Goal: Information Seeking & Learning: Learn about a topic

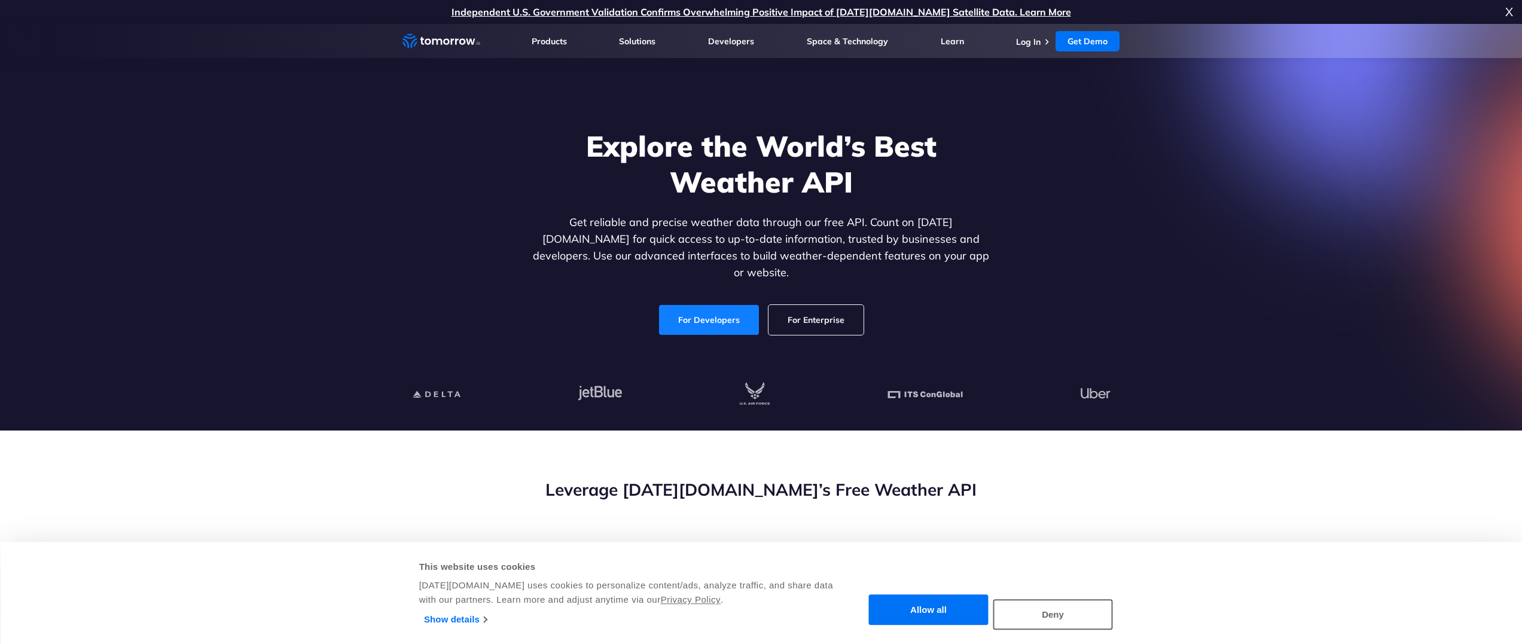
click at [701, 305] on link "For Developers" at bounding box center [709, 320] width 100 height 30
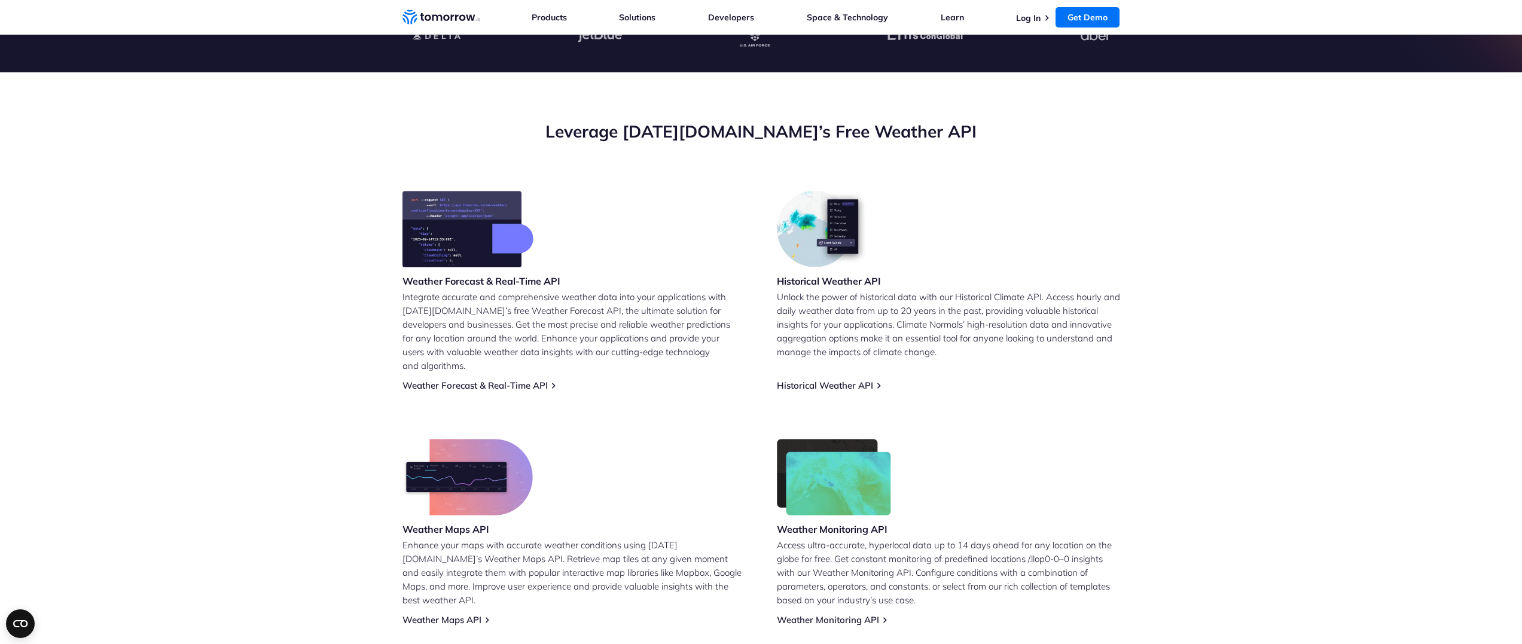
scroll to position [479, 0]
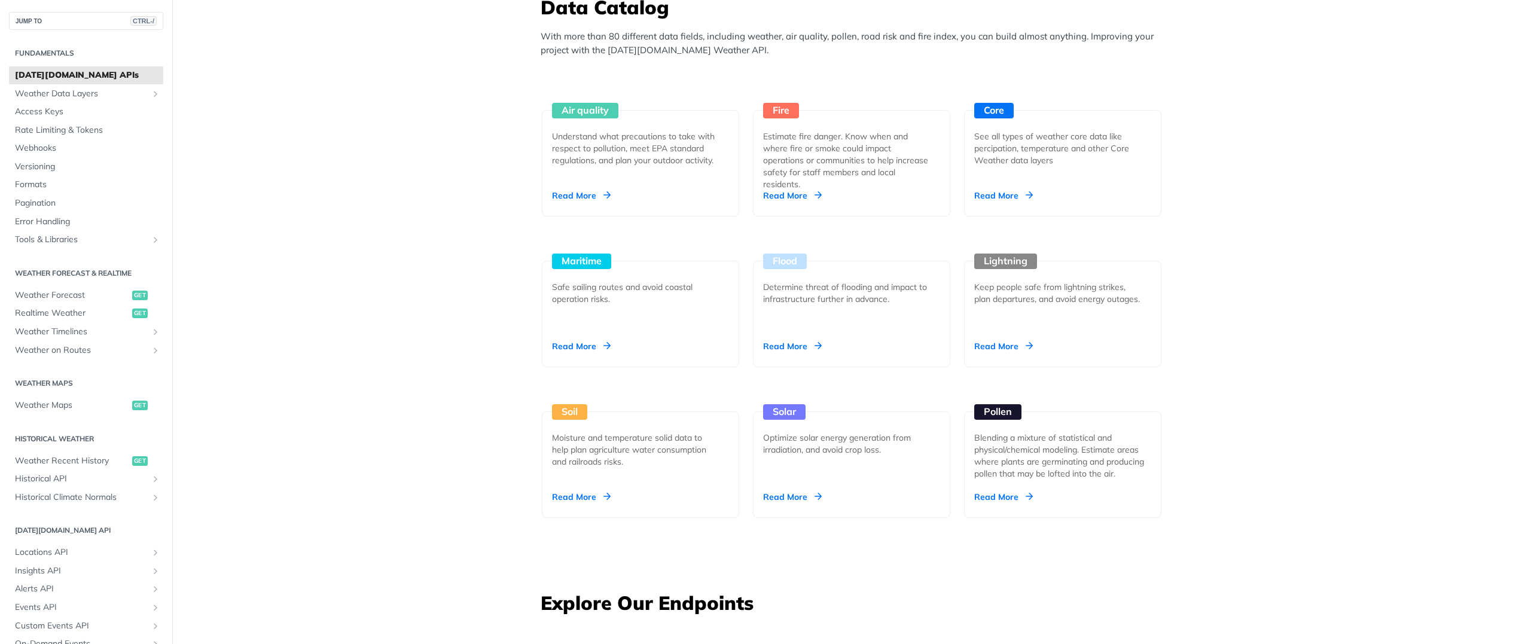
scroll to position [837, 0]
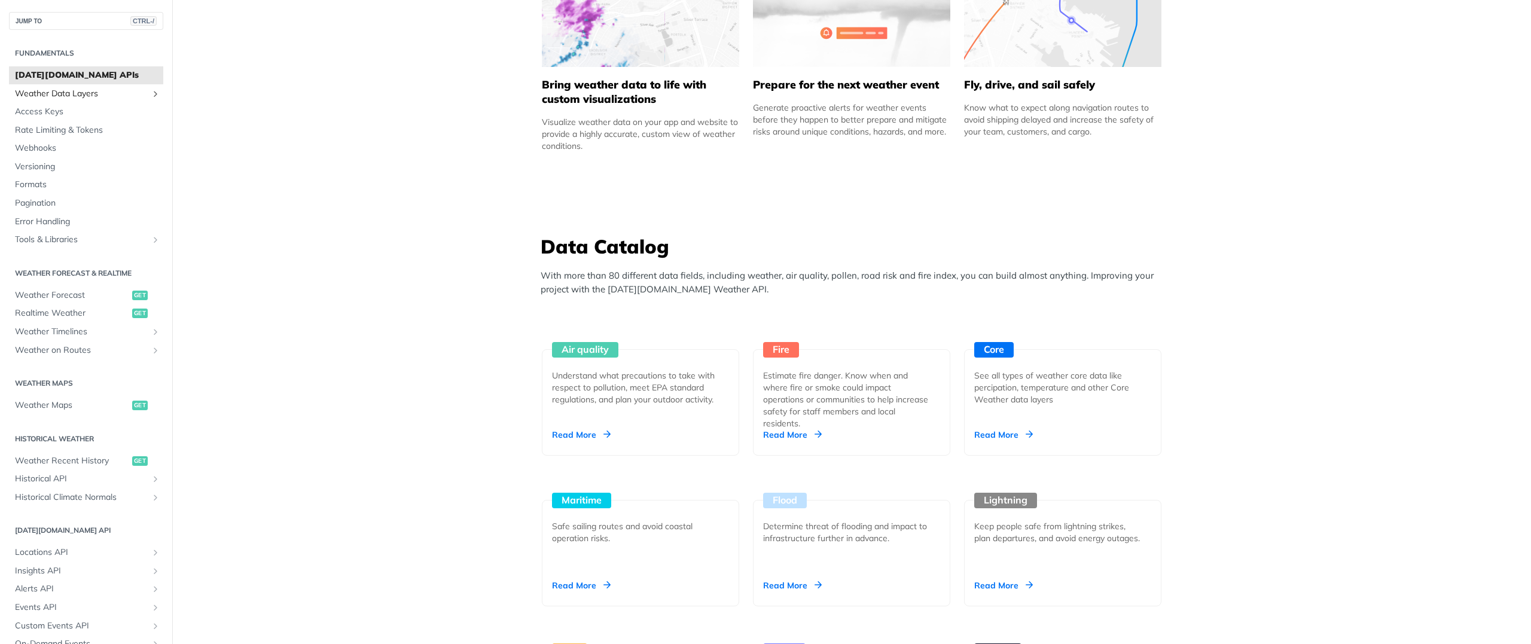
click at [100, 94] on span "Weather Data Layers" at bounding box center [81, 94] width 133 height 12
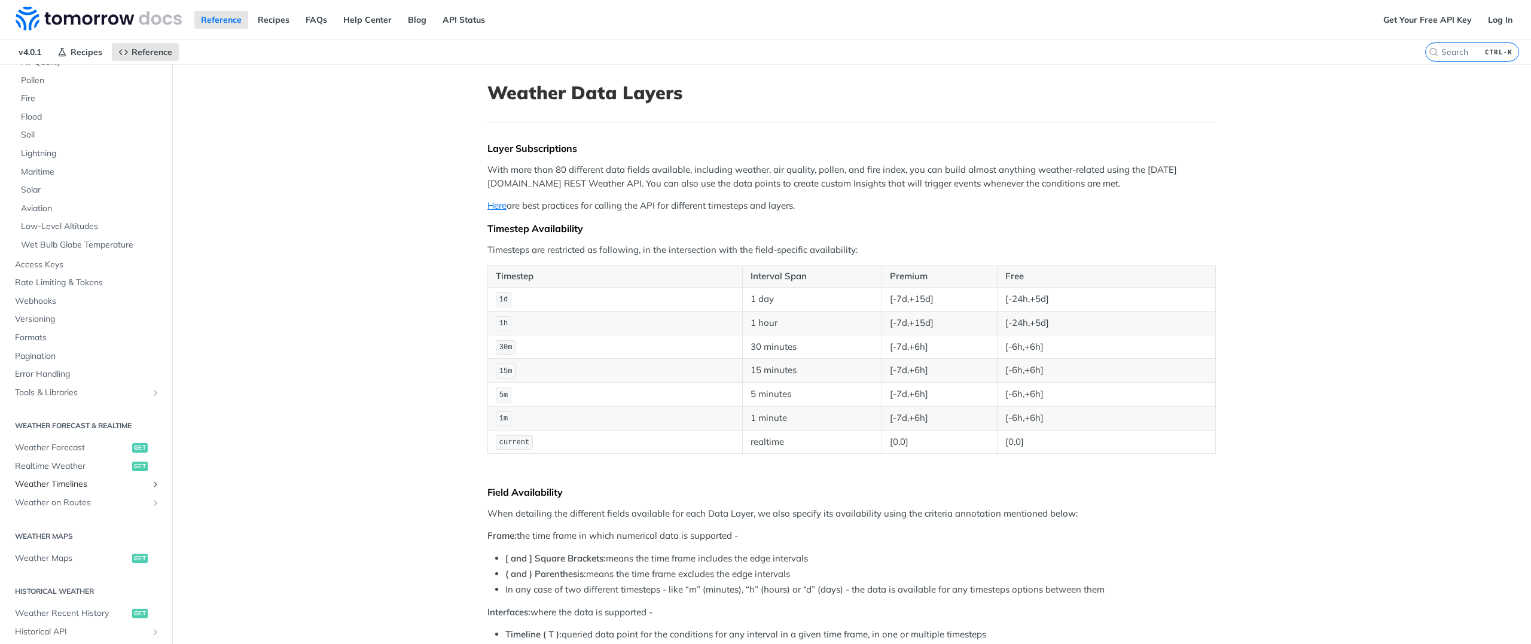
scroll to position [86, 0]
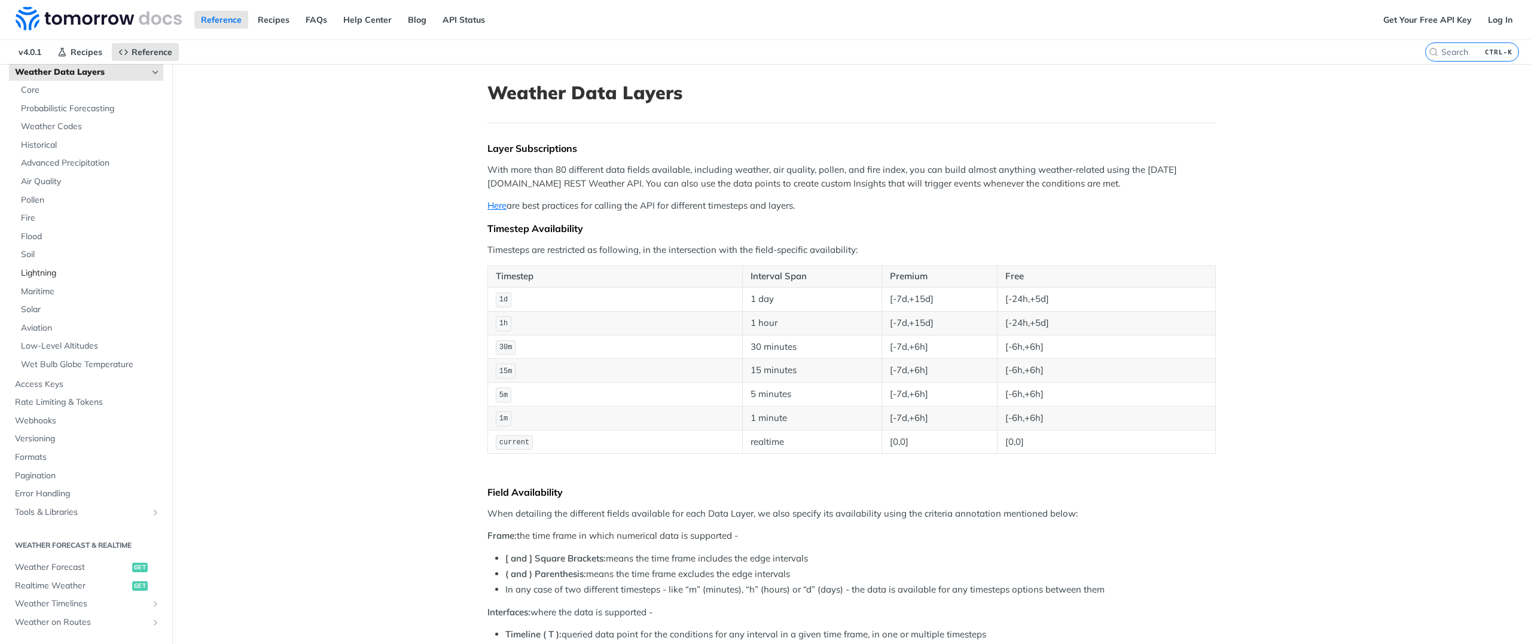
click at [40, 270] on span "Lightning" at bounding box center [90, 273] width 139 height 12
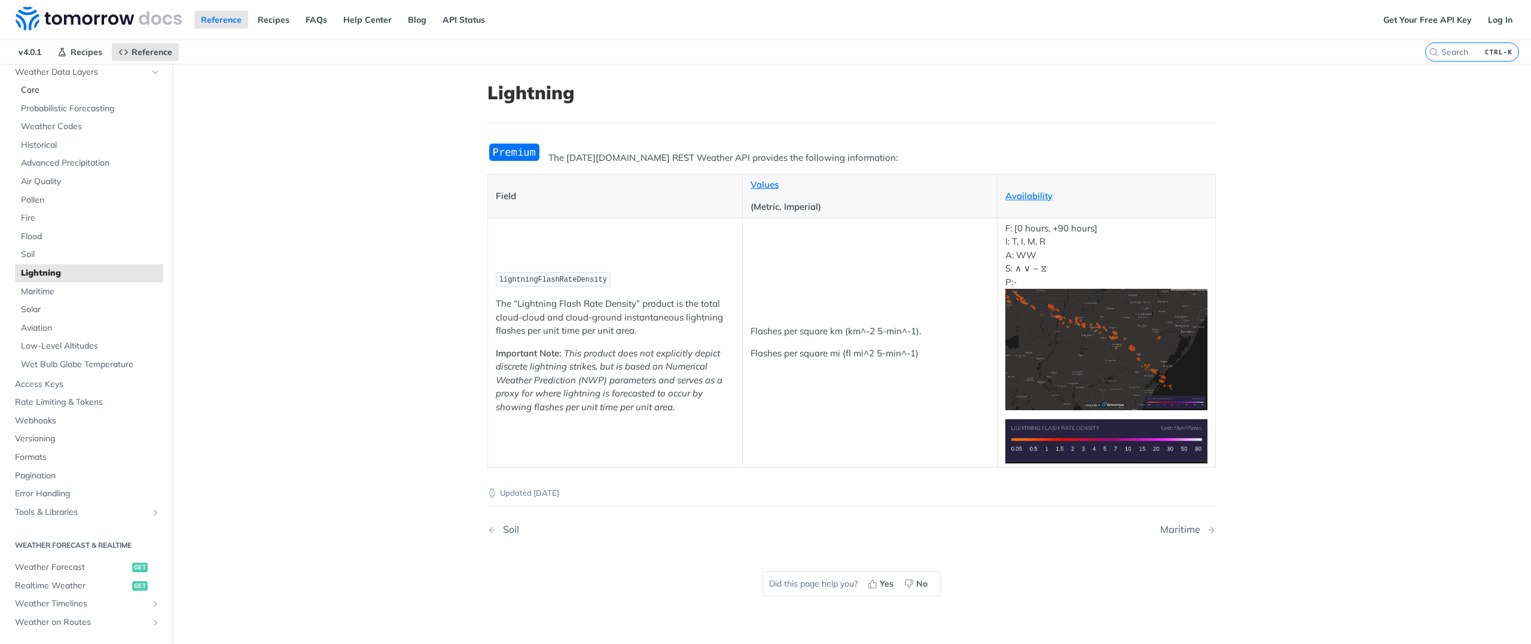
click at [39, 90] on span "Core" at bounding box center [90, 90] width 139 height 12
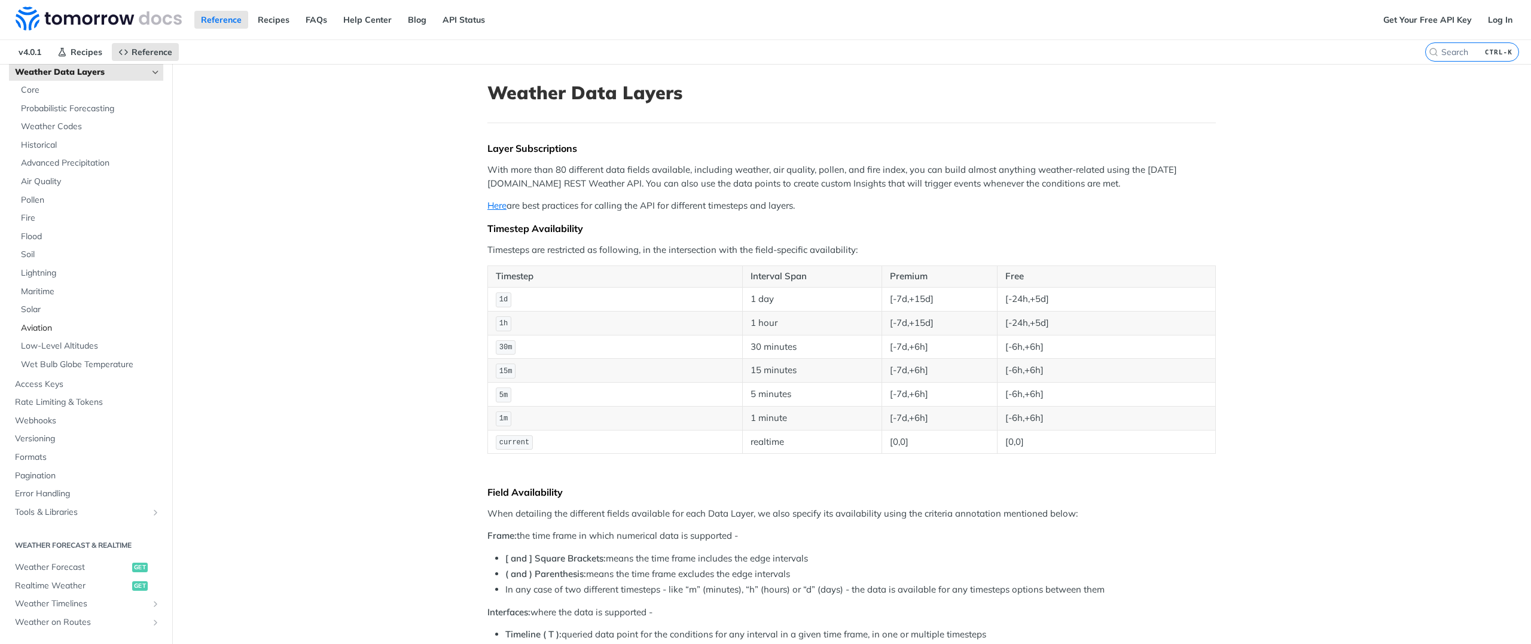
click at [48, 328] on span "Aviation" at bounding box center [90, 328] width 139 height 12
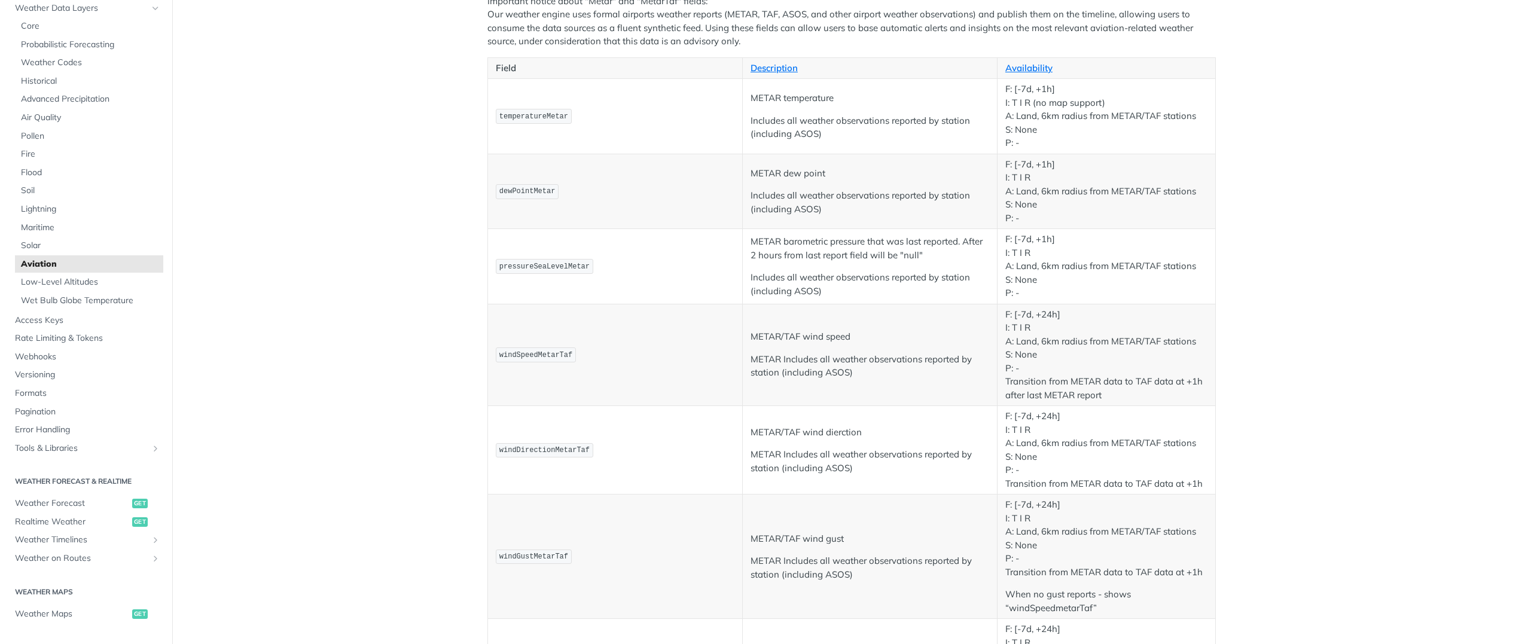
scroll to position [359, 0]
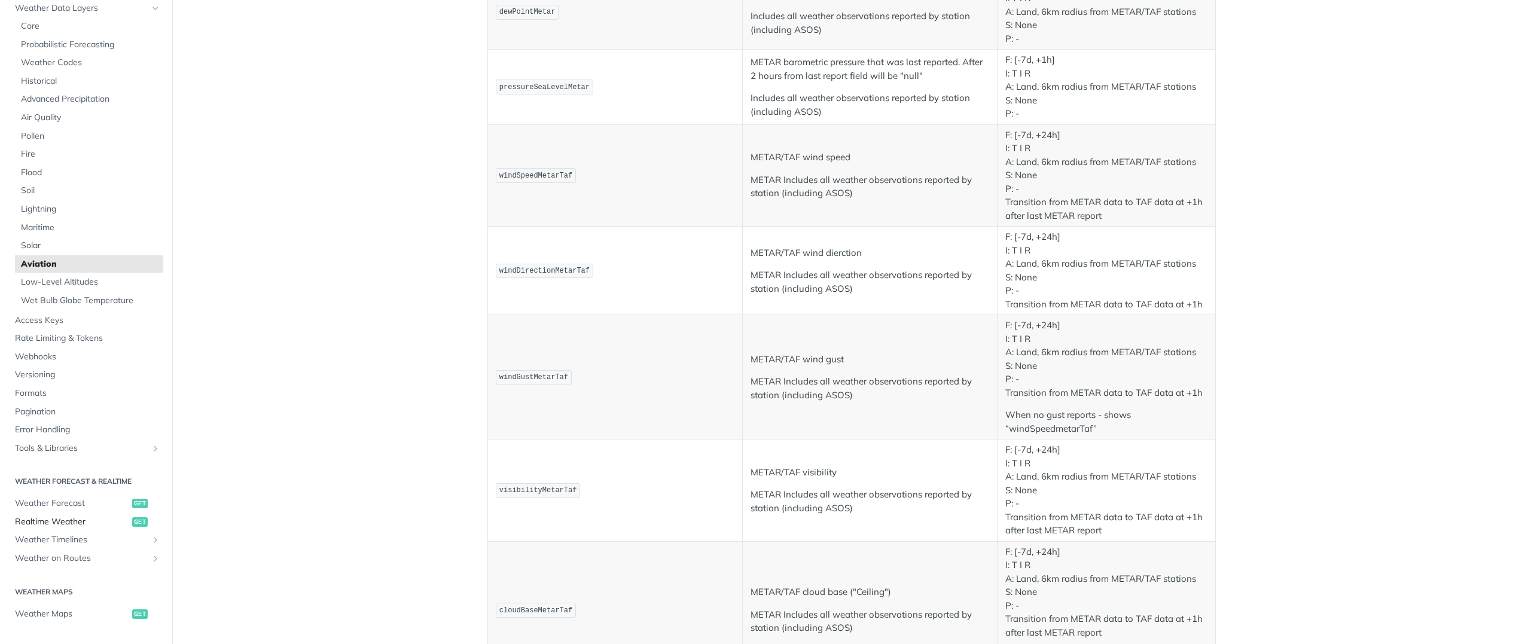
click at [48, 523] on span "Realtime Weather" at bounding box center [72, 522] width 114 height 12
